Goal: Information Seeking & Learning: Find contact information

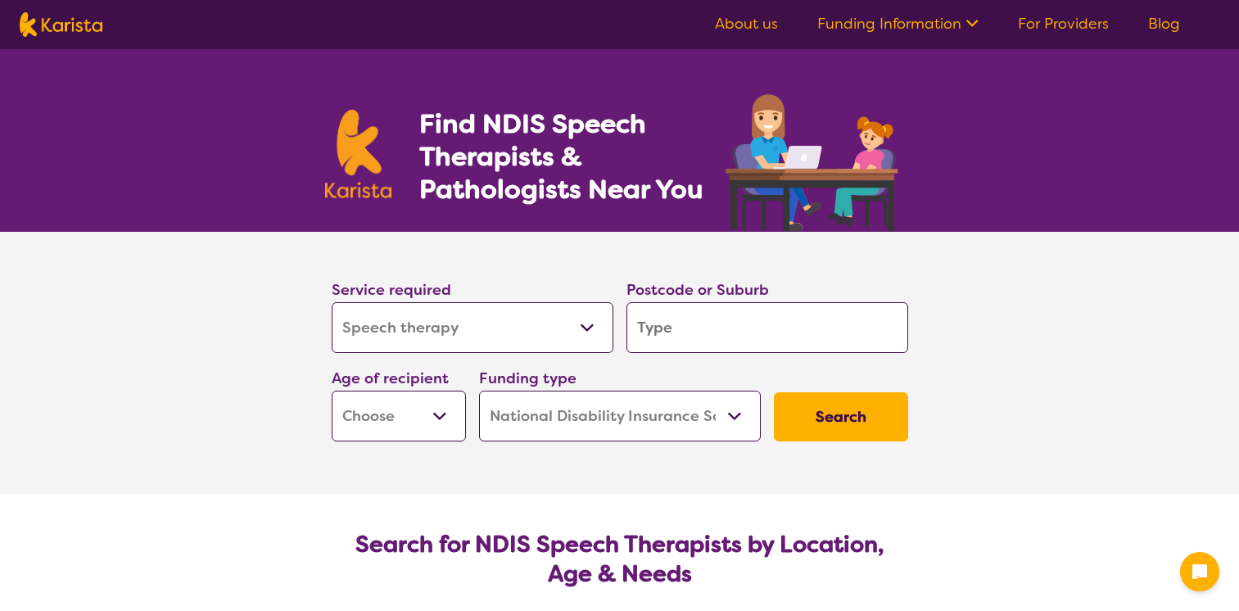
select select "Speech therapy"
select select "NDIS"
select select "Speech therapy"
select select "NDIS"
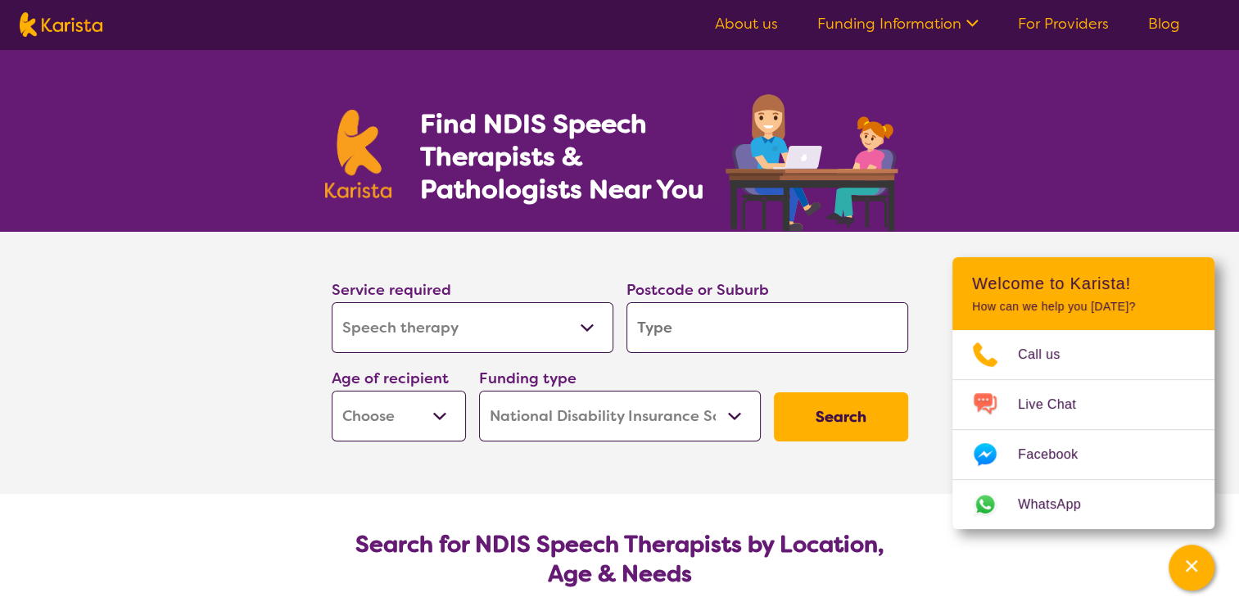
click at [778, 326] on input "search" at bounding box center [768, 327] width 282 height 51
click at [435, 415] on select "Early Childhood - 0 to 9 Child - 10 to 11 Adolescent - 12 to 17 Adult - 18 to 6…" at bounding box center [399, 416] width 134 height 51
click at [917, 363] on section "Service required Allied Health Assistant Assessment ([MEDICAL_DATA] or [MEDICAL…" at bounding box center [620, 340] width 629 height 216
click at [698, 333] on input "search" at bounding box center [768, 327] width 282 height 51
type input "4"
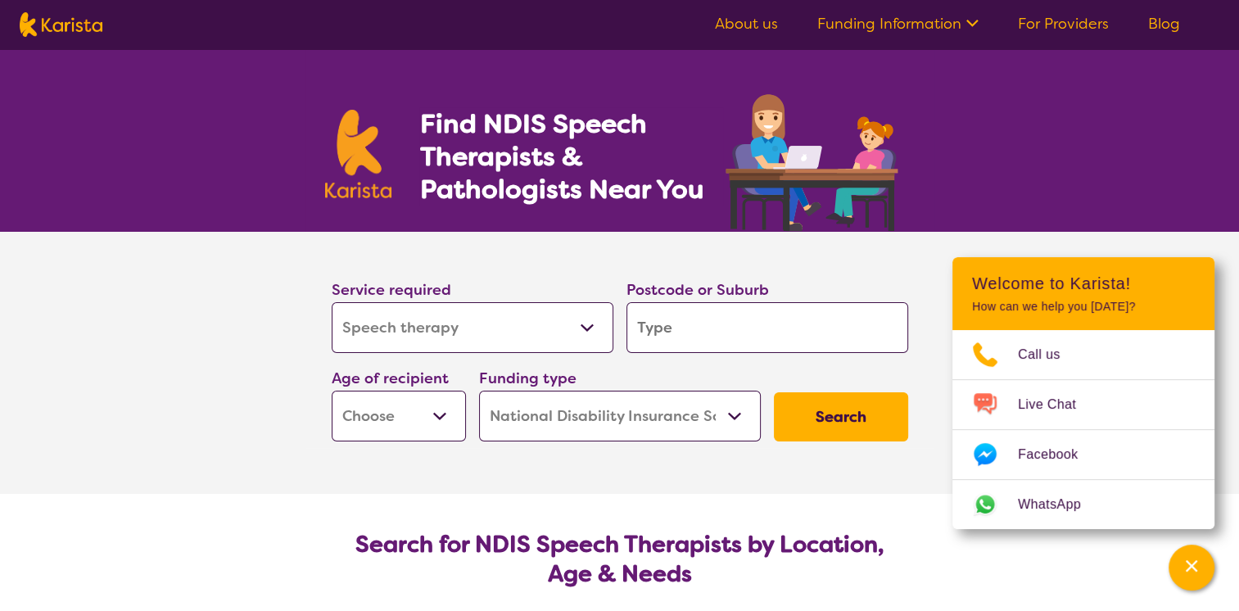
type input "4"
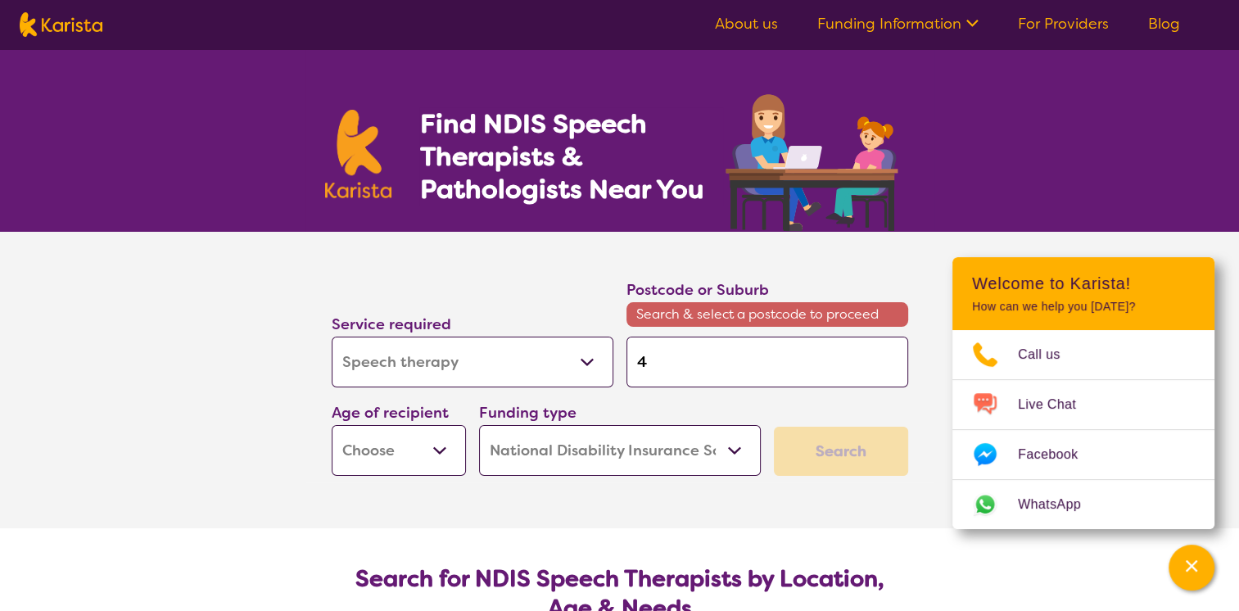
type input "46"
type input "465"
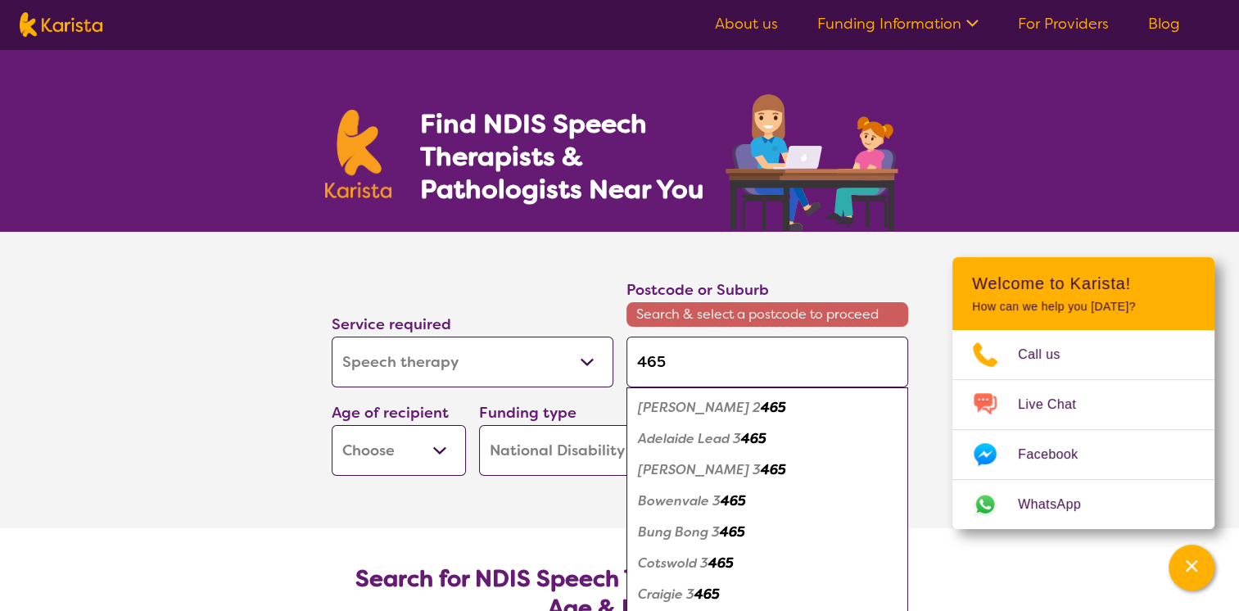
type input "4650"
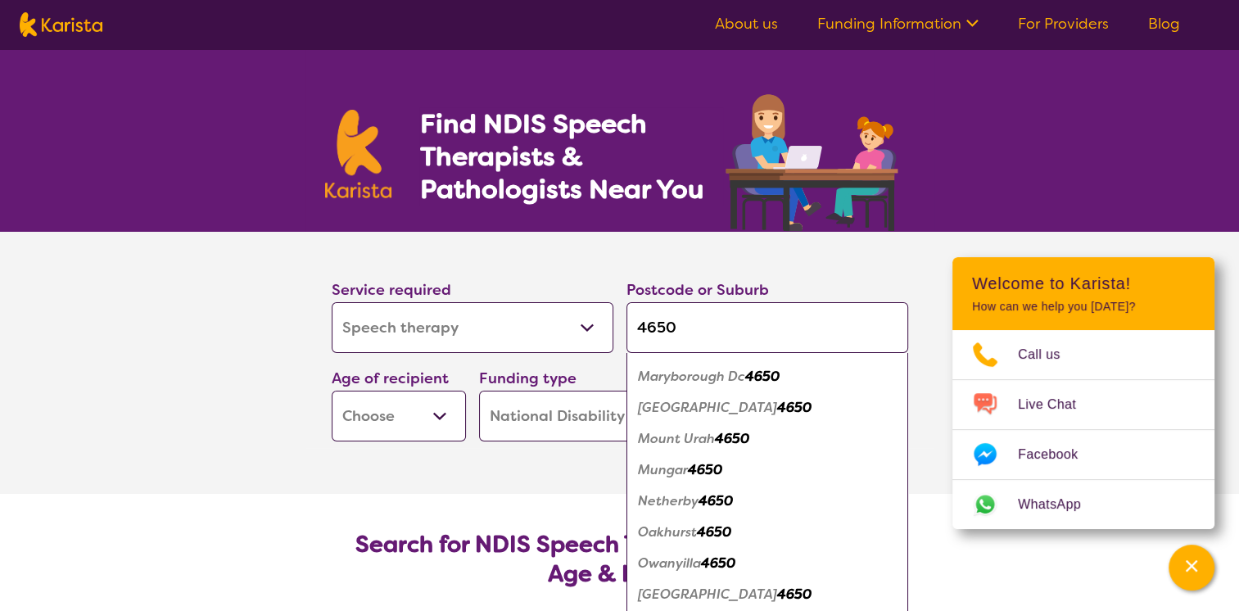
scroll to position [573, 0]
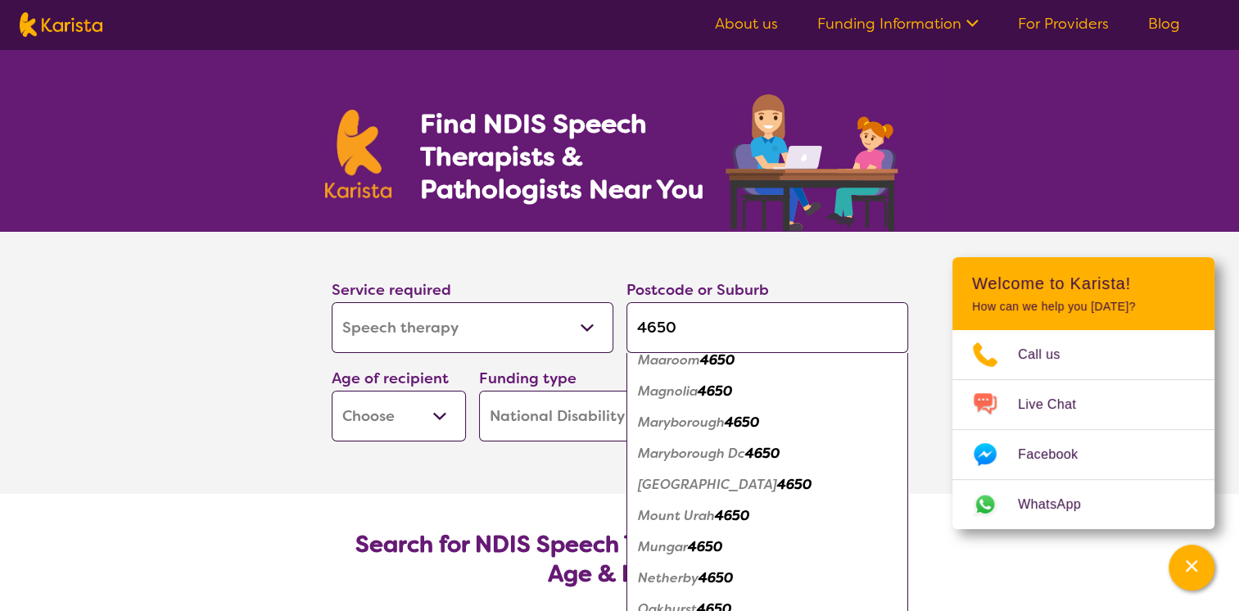
type input "4650"
click at [701, 423] on em "Maryborough" at bounding box center [681, 422] width 87 height 17
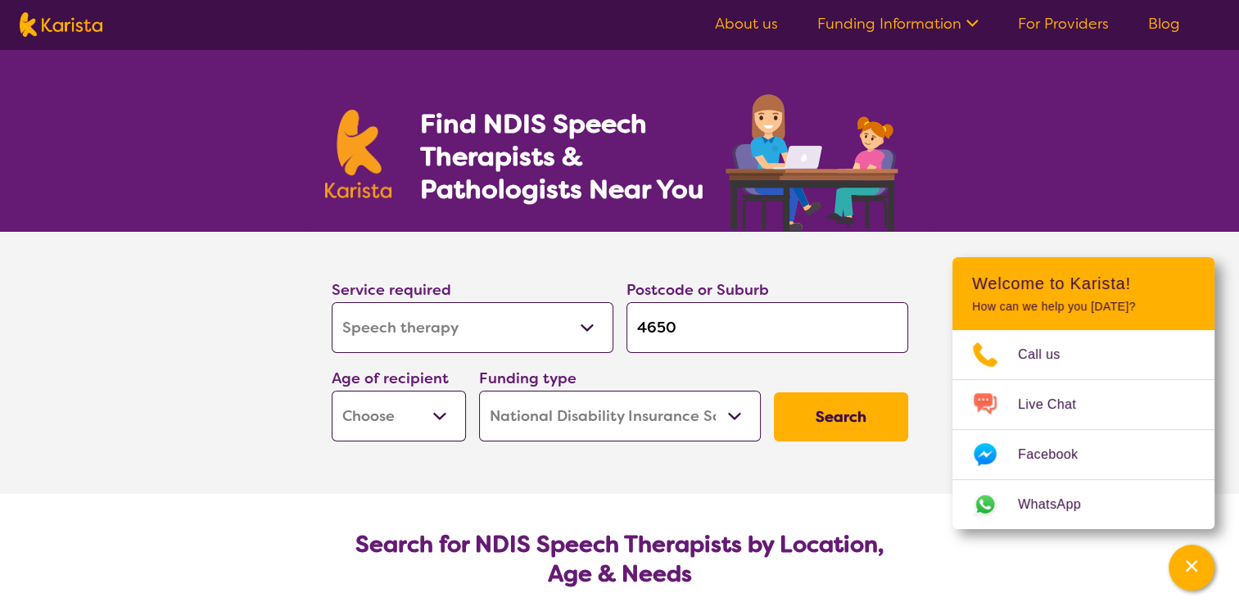
click at [445, 418] on select "Early Childhood - 0 to 9 Child - 10 to 11 Adolescent - 12 to 17 Adult - 18 to 6…" at bounding box center [399, 416] width 134 height 51
select select "CH"
click at [332, 391] on select "Early Childhood - 0 to 9 Child - 10 to 11 Adolescent - 12 to 17 Adult - 18 to 6…" at bounding box center [399, 416] width 134 height 51
select select "CH"
drag, startPoint x: 842, startPoint y: 418, endPoint x: 829, endPoint y: 414, distance: 13.5
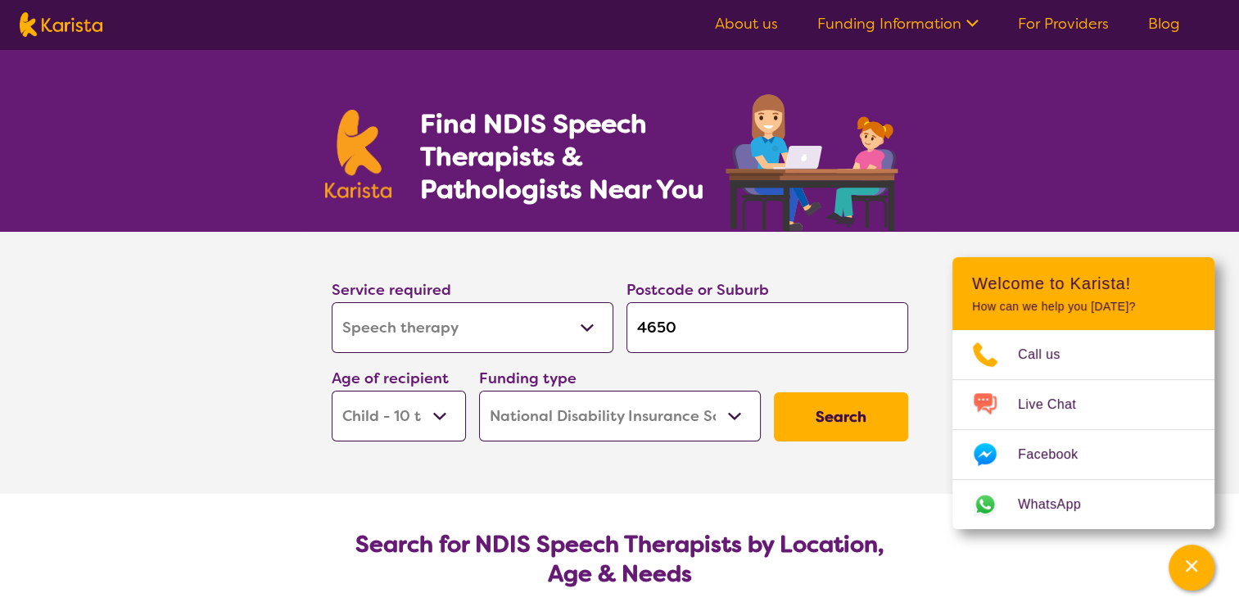
click at [829, 414] on button "Search" at bounding box center [841, 416] width 134 height 49
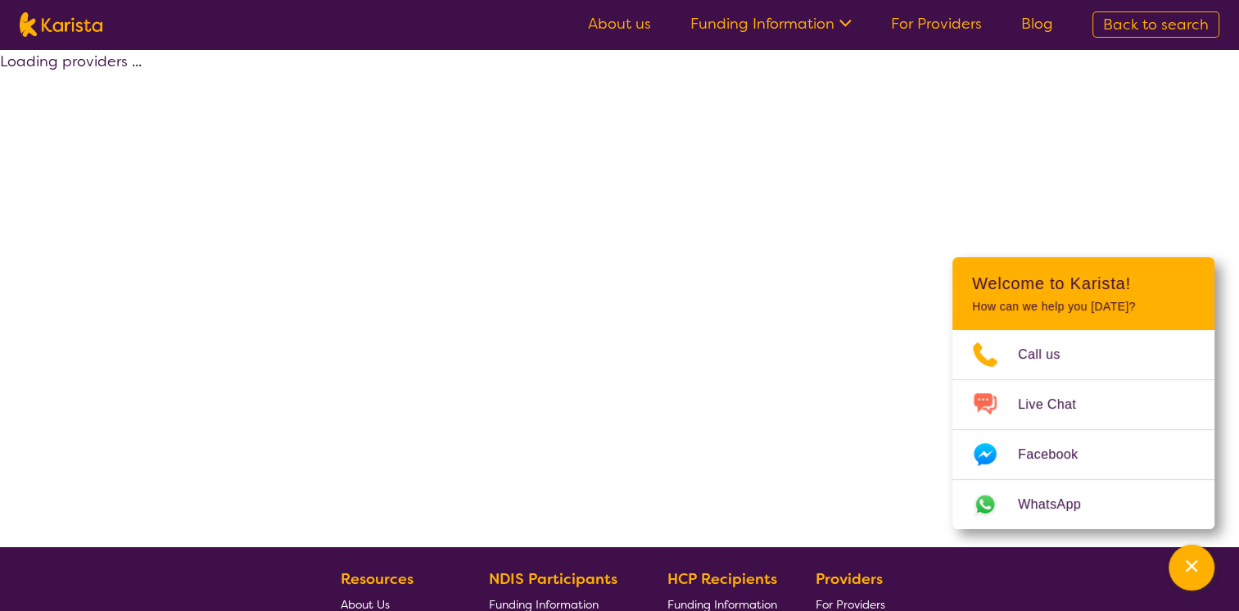
select select "by_score"
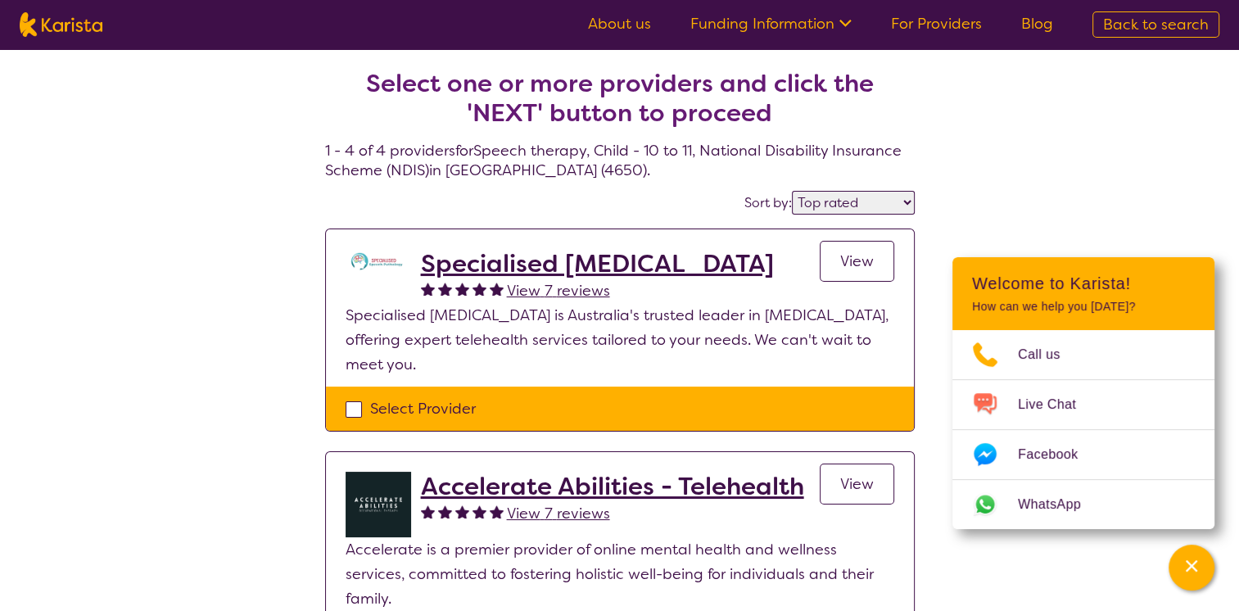
click at [793, 372] on p "Specialised [MEDICAL_DATA] is Australia's trusted leader in [MEDICAL_DATA], off…" at bounding box center [620, 340] width 549 height 74
select select "Speech therapy"
select select "CH"
select select "NDIS"
select select "Speech therapy"
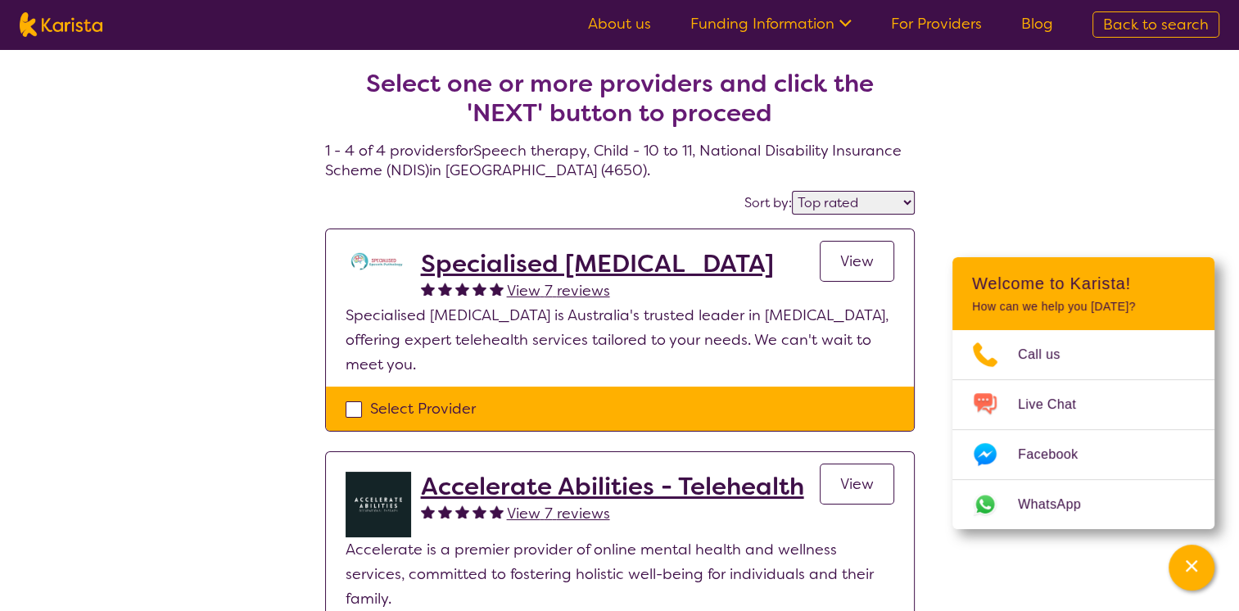
select select "CH"
select select "NDIS"
